Goal: Information Seeking & Learning: Learn about a topic

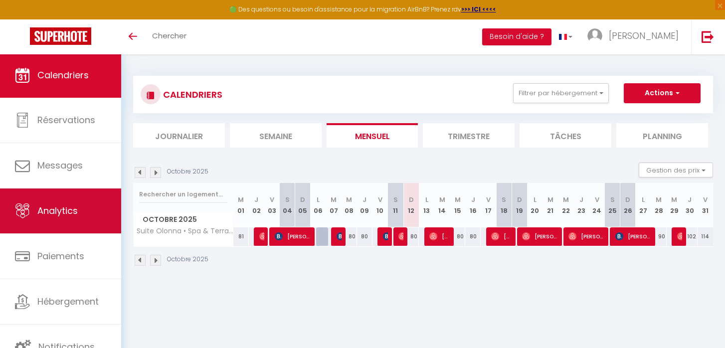
click at [49, 209] on span "Analytics" at bounding box center [57, 211] width 40 height 12
select select "2025"
select select "10"
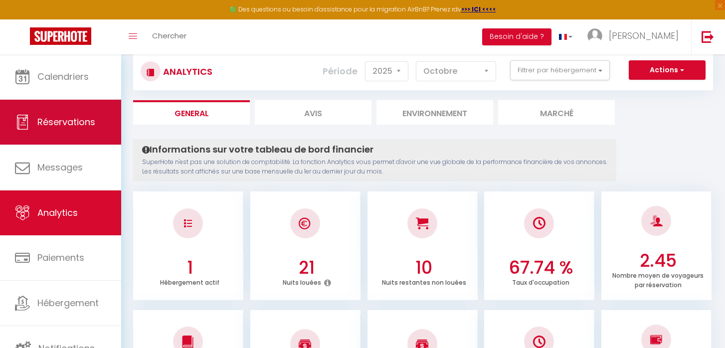
scroll to position [15, 0]
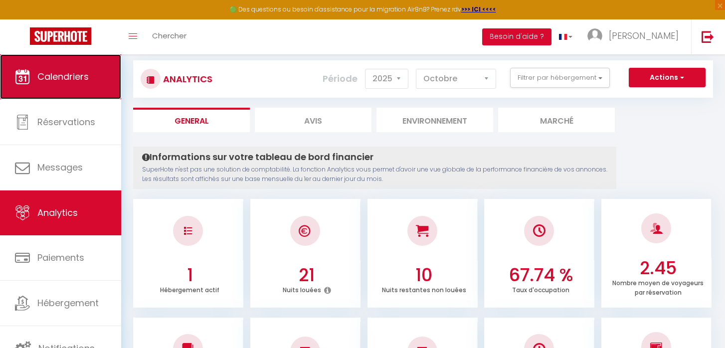
click at [44, 93] on link "Calendriers" at bounding box center [60, 76] width 121 height 45
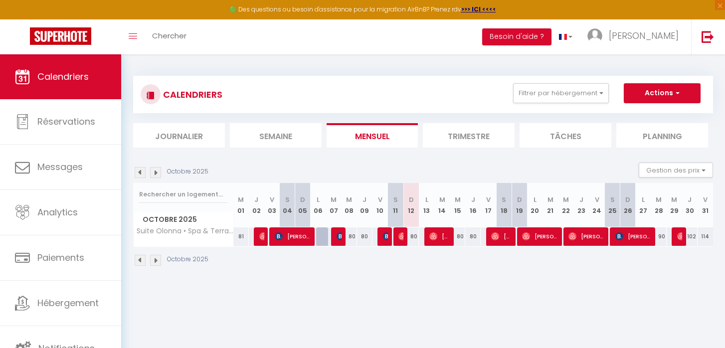
click at [140, 174] on img at bounding box center [140, 172] width 11 height 11
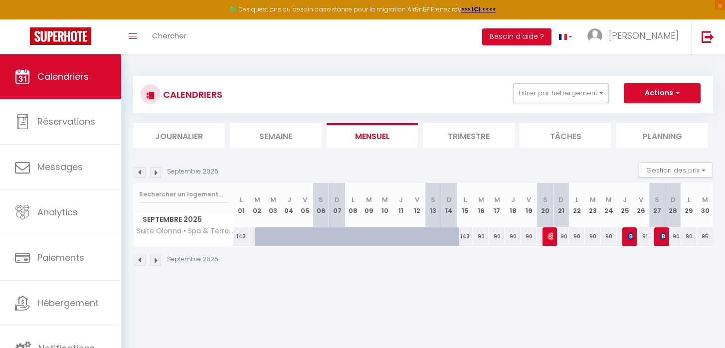
click at [156, 175] on img at bounding box center [155, 172] width 11 height 11
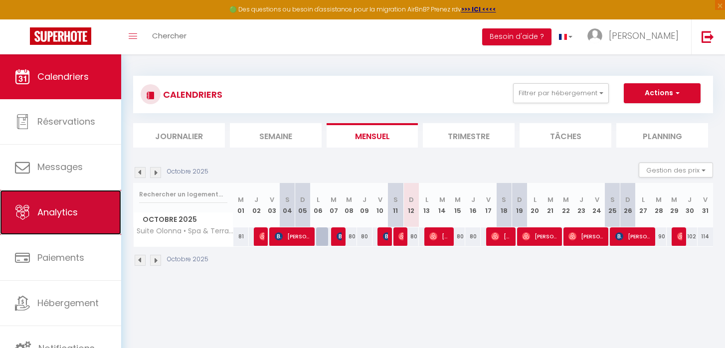
click at [71, 202] on link "Analytics" at bounding box center [60, 212] width 121 height 45
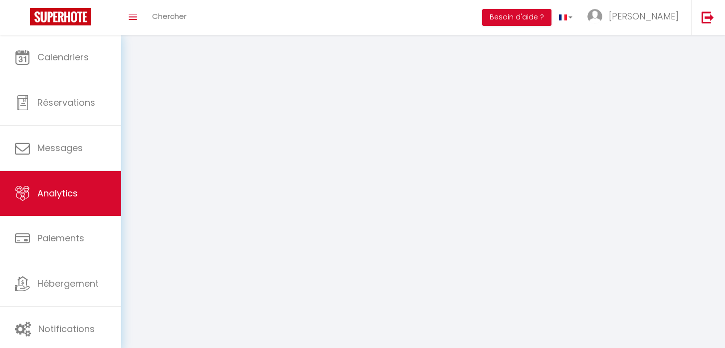
select select "2025"
select select "10"
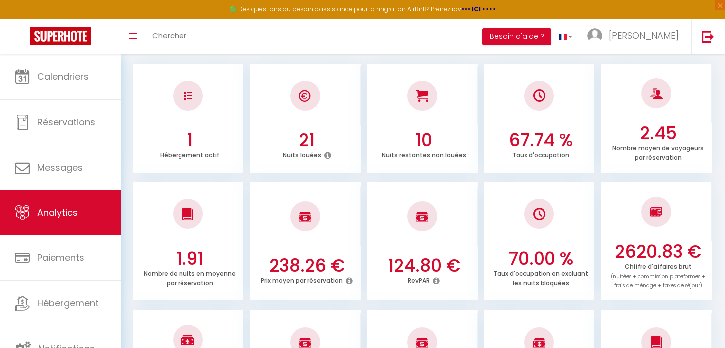
scroll to position [158, 0]
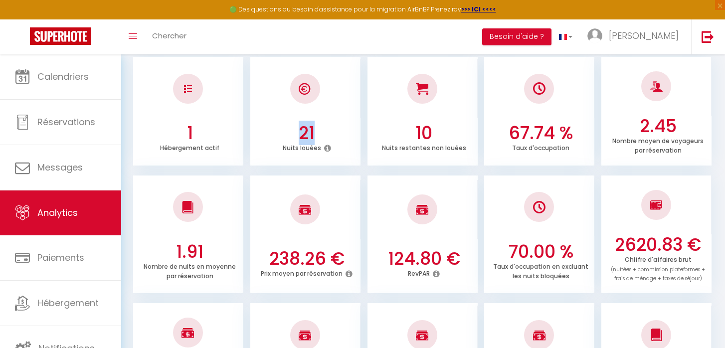
drag, startPoint x: 302, startPoint y: 134, endPoint x: 312, endPoint y: 134, distance: 9.5
click at [312, 134] on h3 "21" at bounding box center [307, 133] width 102 height 21
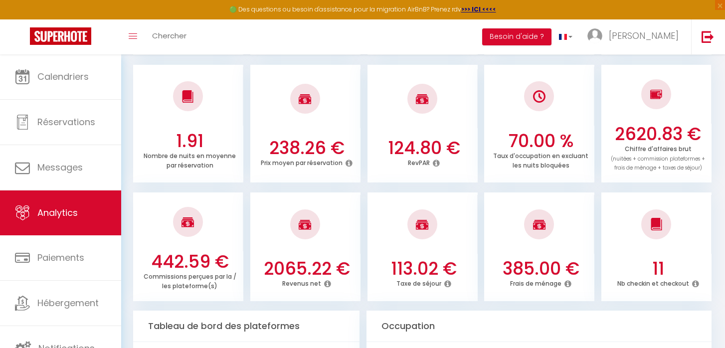
scroll to position [273, 0]
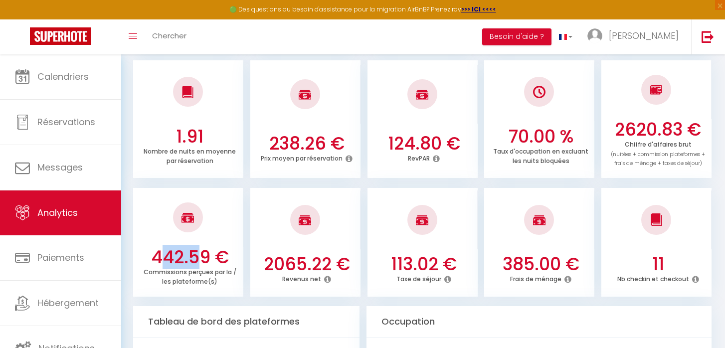
drag, startPoint x: 151, startPoint y: 261, endPoint x: 186, endPoint y: 261, distance: 34.9
click at [186, 261] on h3 "442.59 €" at bounding box center [190, 257] width 102 height 21
drag, startPoint x: 266, startPoint y: 267, endPoint x: 302, endPoint y: 266, distance: 35.9
click at [302, 266] on h3 "2065.22 €" at bounding box center [307, 264] width 102 height 21
click at [314, 262] on h3 "2065.22 €" at bounding box center [307, 264] width 102 height 21
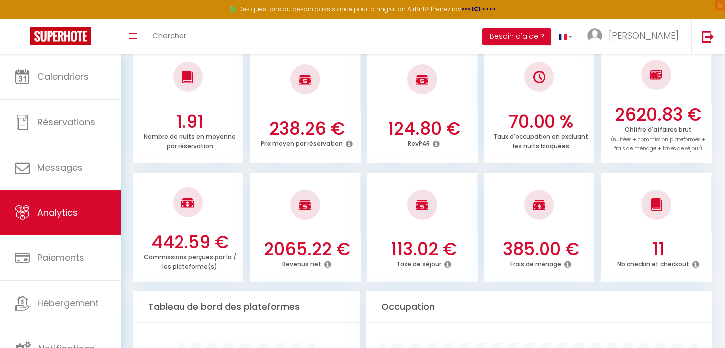
scroll to position [288, 0]
drag, startPoint x: 264, startPoint y: 247, endPoint x: 329, endPoint y: 251, distance: 65.0
click at [329, 251] on h3 "2065.22 €" at bounding box center [307, 248] width 102 height 21
click at [317, 250] on h3 "2065.22 €" at bounding box center [307, 248] width 102 height 21
click at [266, 249] on h3 "2065.22 €" at bounding box center [307, 248] width 102 height 21
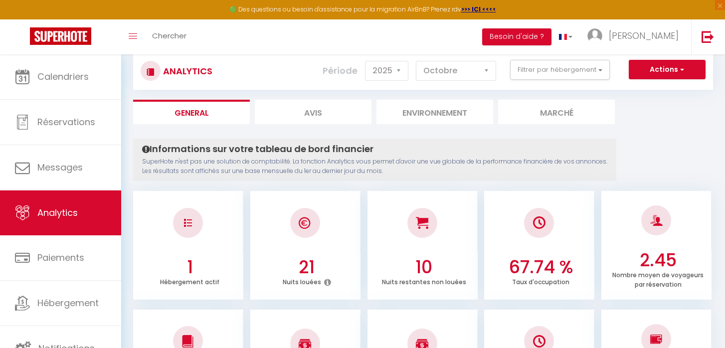
scroll to position [0, 0]
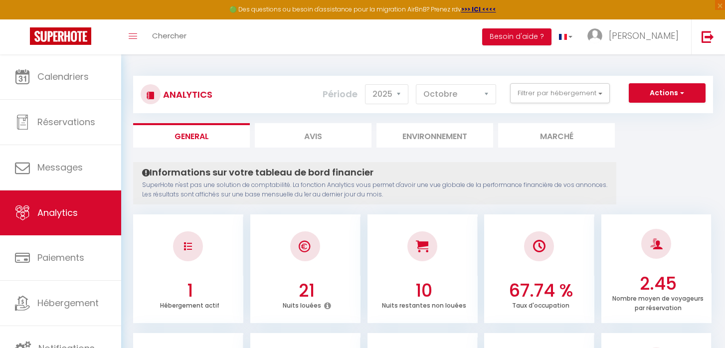
click at [319, 134] on li "Avis" at bounding box center [313, 135] width 117 height 24
select select "2025"
